Goal: Find specific page/section: Find specific page/section

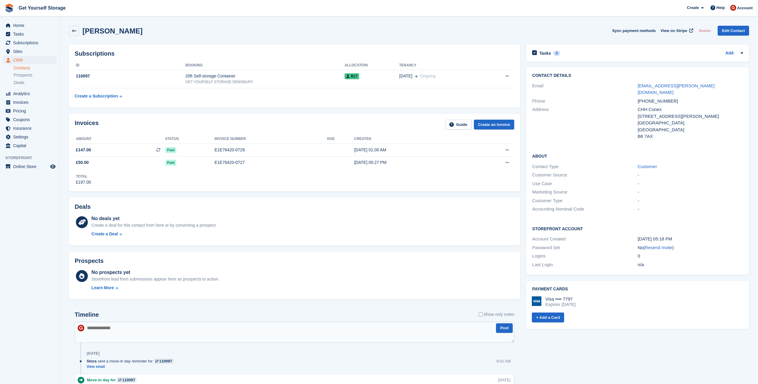
scroll to position [14, 0]
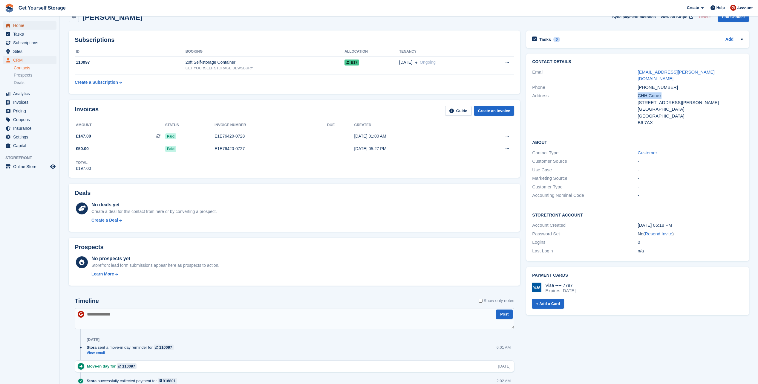
drag, startPoint x: 0, startPoint y: 0, endPoint x: 22, endPoint y: 26, distance: 33.9
click at [22, 26] on span "Home" at bounding box center [31, 25] width 36 height 8
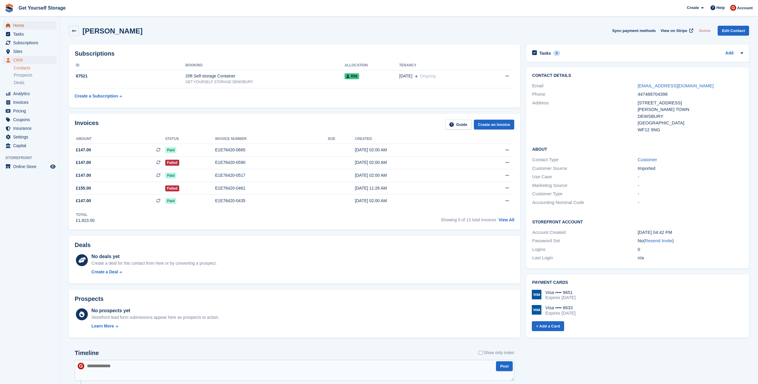
click at [24, 27] on span "Home" at bounding box center [31, 25] width 36 height 8
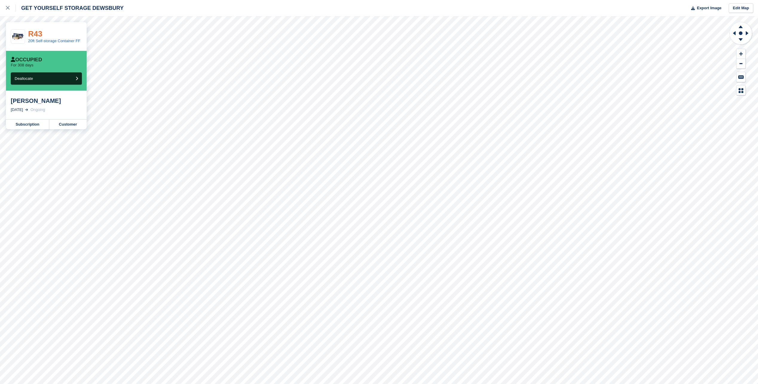
click at [32, 33] on link "R43" at bounding box center [35, 33] width 14 height 9
click at [63, 124] on link "Customer" at bounding box center [67, 125] width 37 height 10
click at [56, 124] on link "Customer" at bounding box center [67, 125] width 37 height 10
click at [64, 126] on link "Customer" at bounding box center [67, 125] width 37 height 10
click at [57, 127] on link "Customer" at bounding box center [67, 125] width 37 height 10
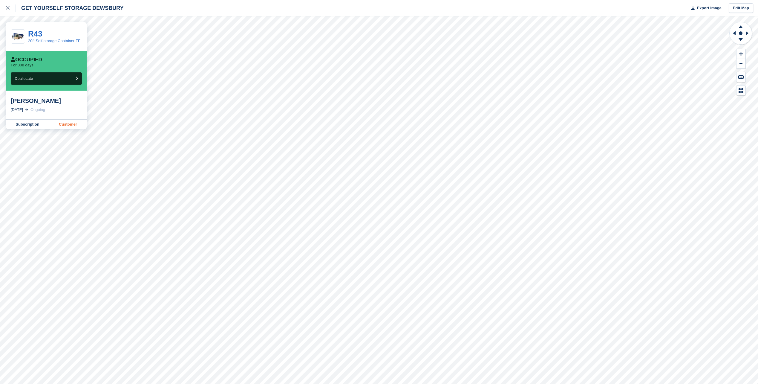
click at [71, 126] on link "Customer" at bounding box center [67, 125] width 37 height 10
click at [74, 125] on link "Customer" at bounding box center [67, 125] width 37 height 10
